Goal: Transaction & Acquisition: Book appointment/travel/reservation

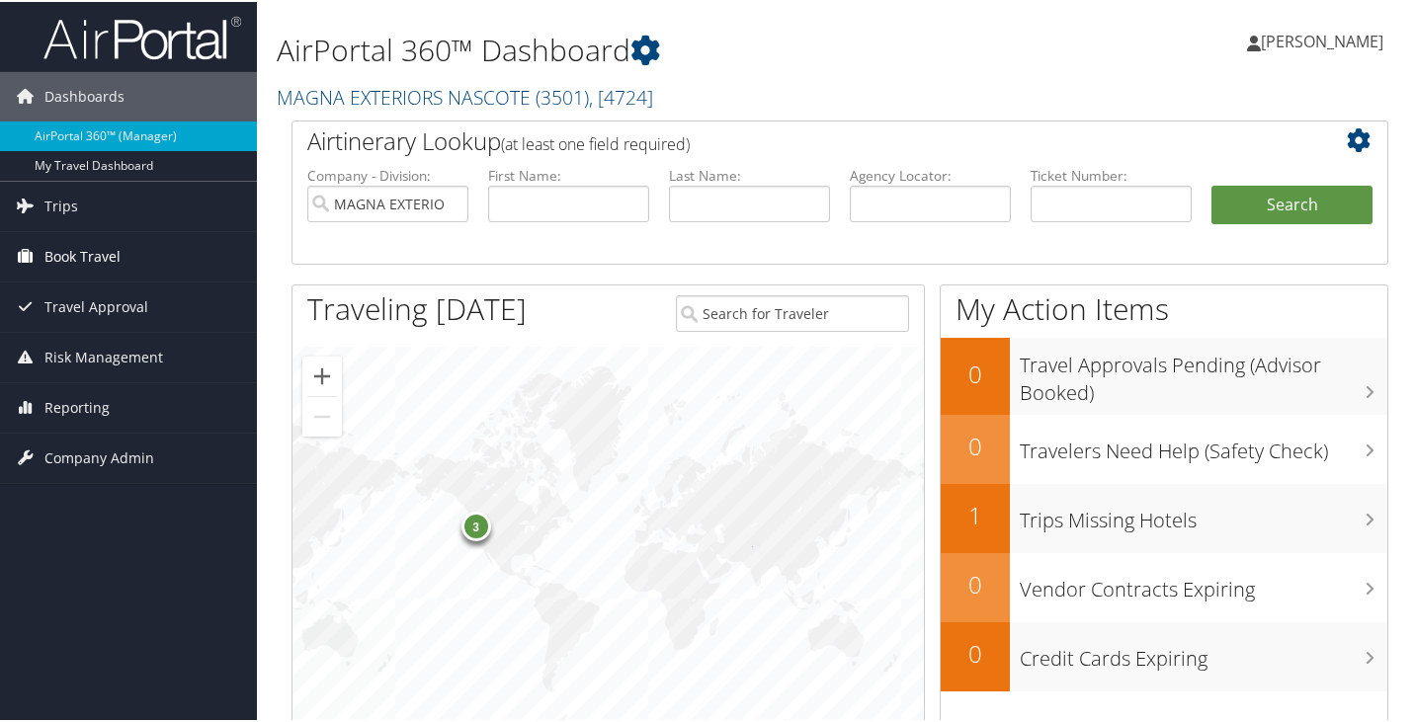
click at [50, 251] on span "Book Travel" at bounding box center [82, 254] width 76 height 49
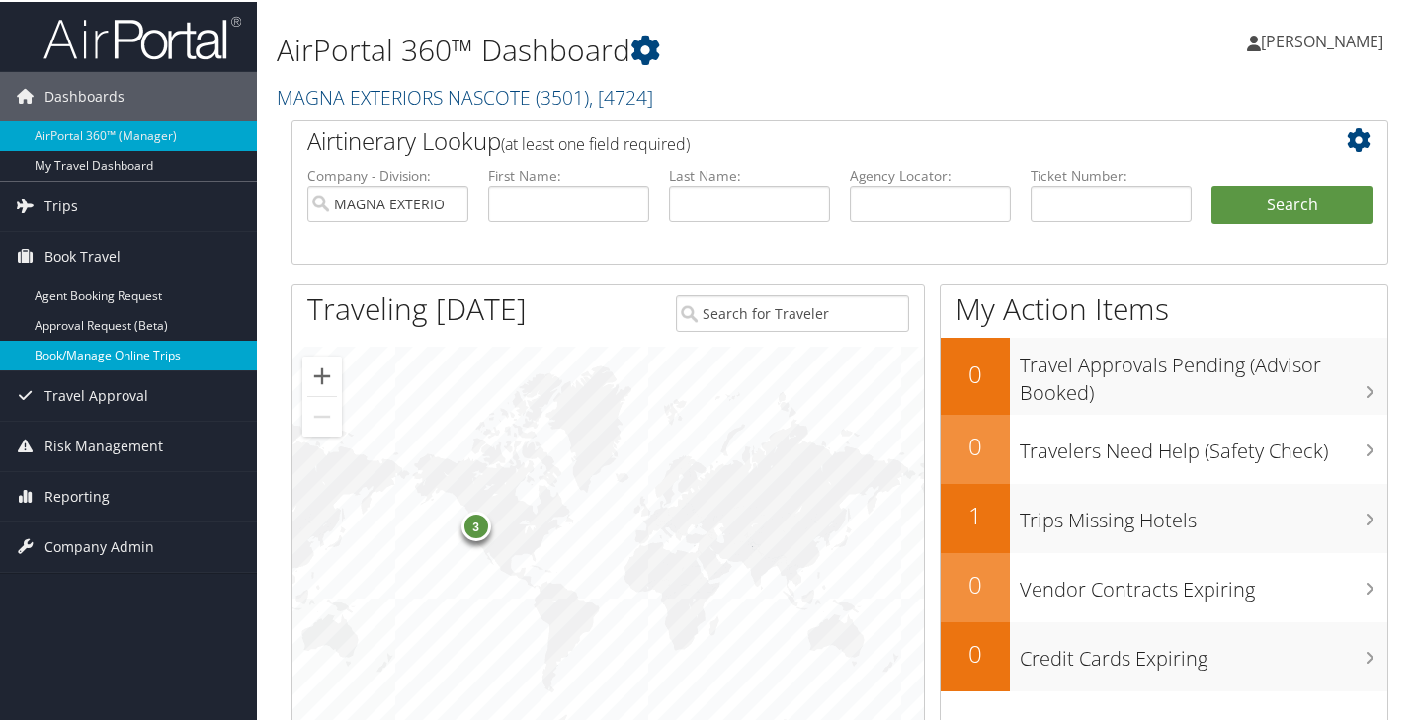
click at [66, 358] on link "Book/Manage Online Trips" at bounding box center [128, 354] width 257 height 30
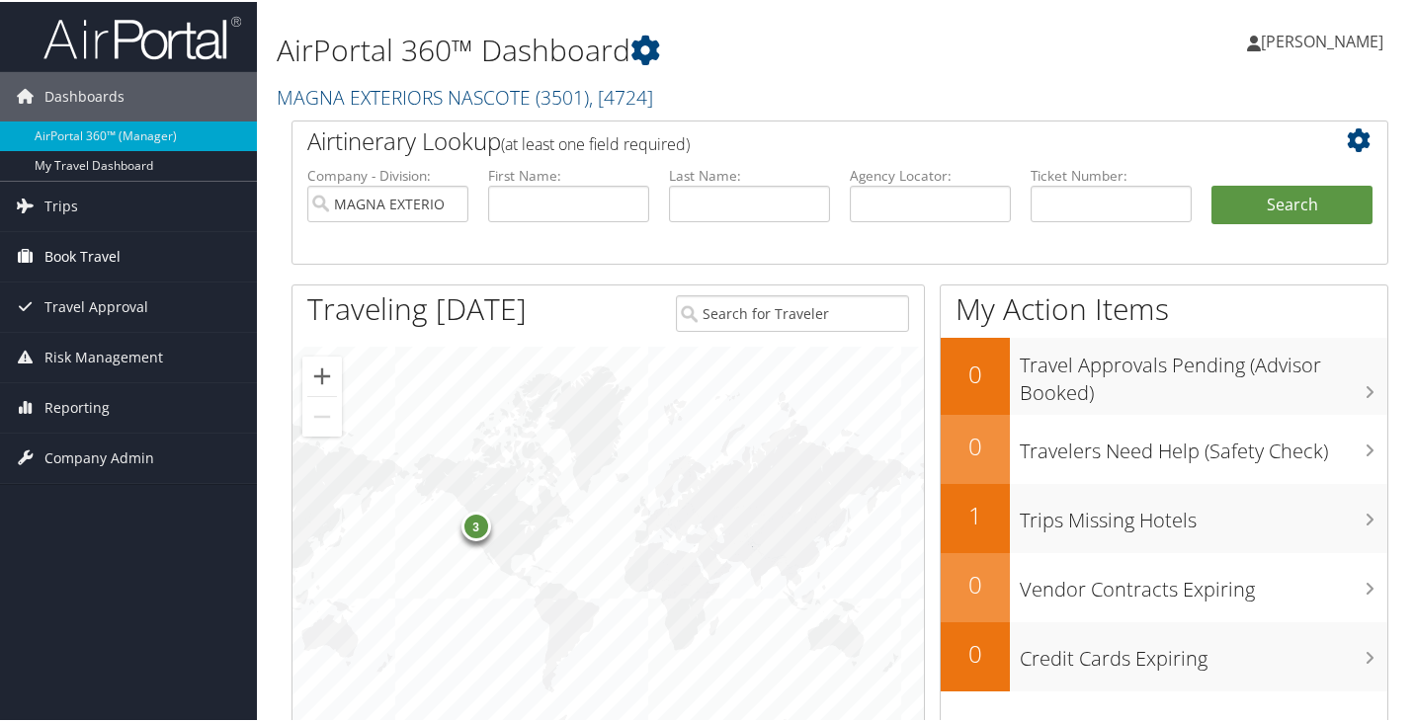
click at [50, 250] on span "Book Travel" at bounding box center [82, 254] width 76 height 49
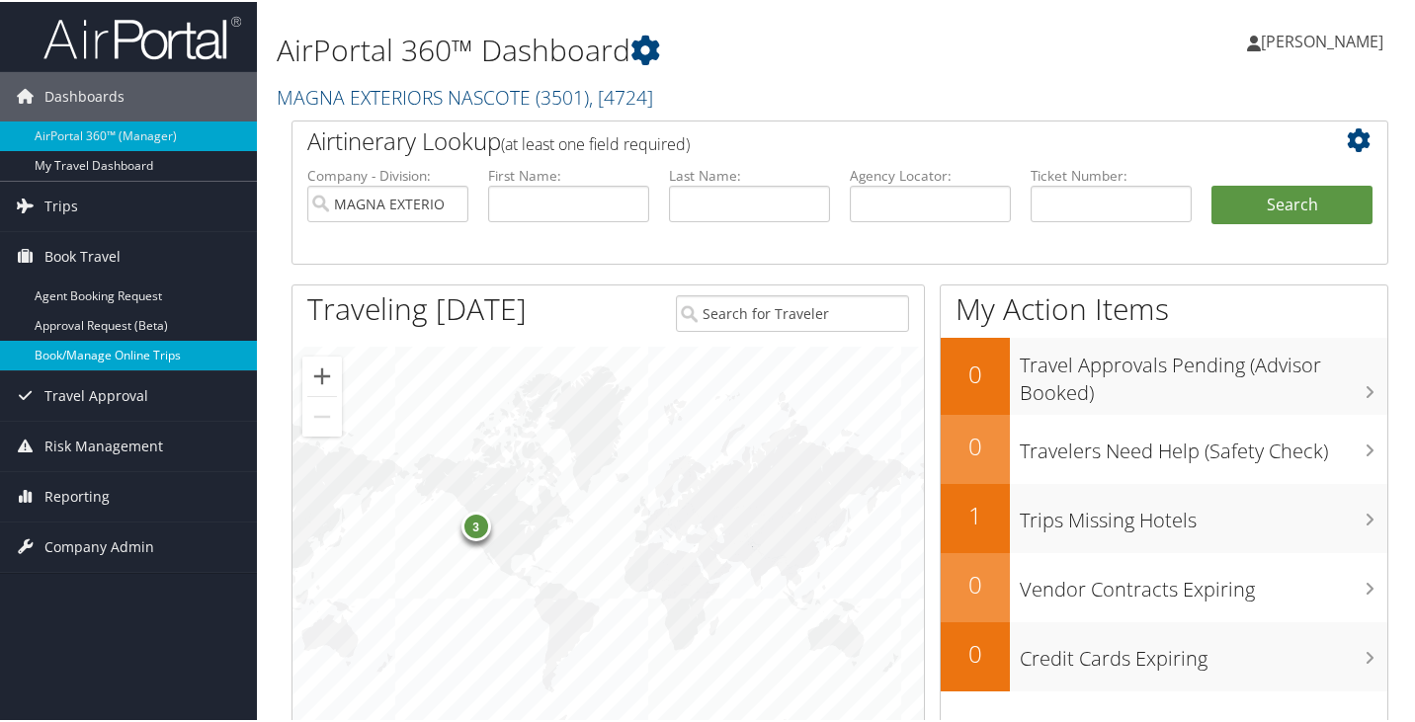
click at [57, 351] on link "Book/Manage Online Trips" at bounding box center [128, 354] width 257 height 30
